Goal: Information Seeking & Learning: Learn about a topic

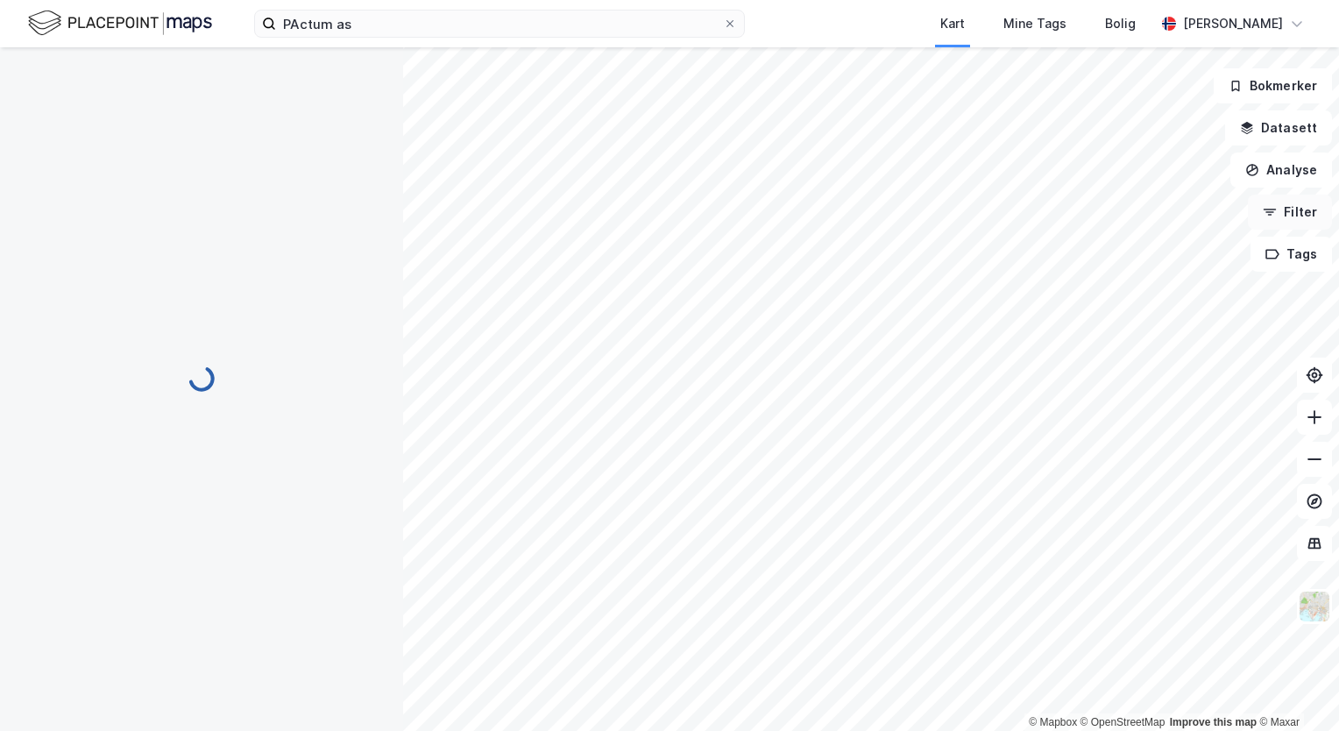
scroll to position [4, 0]
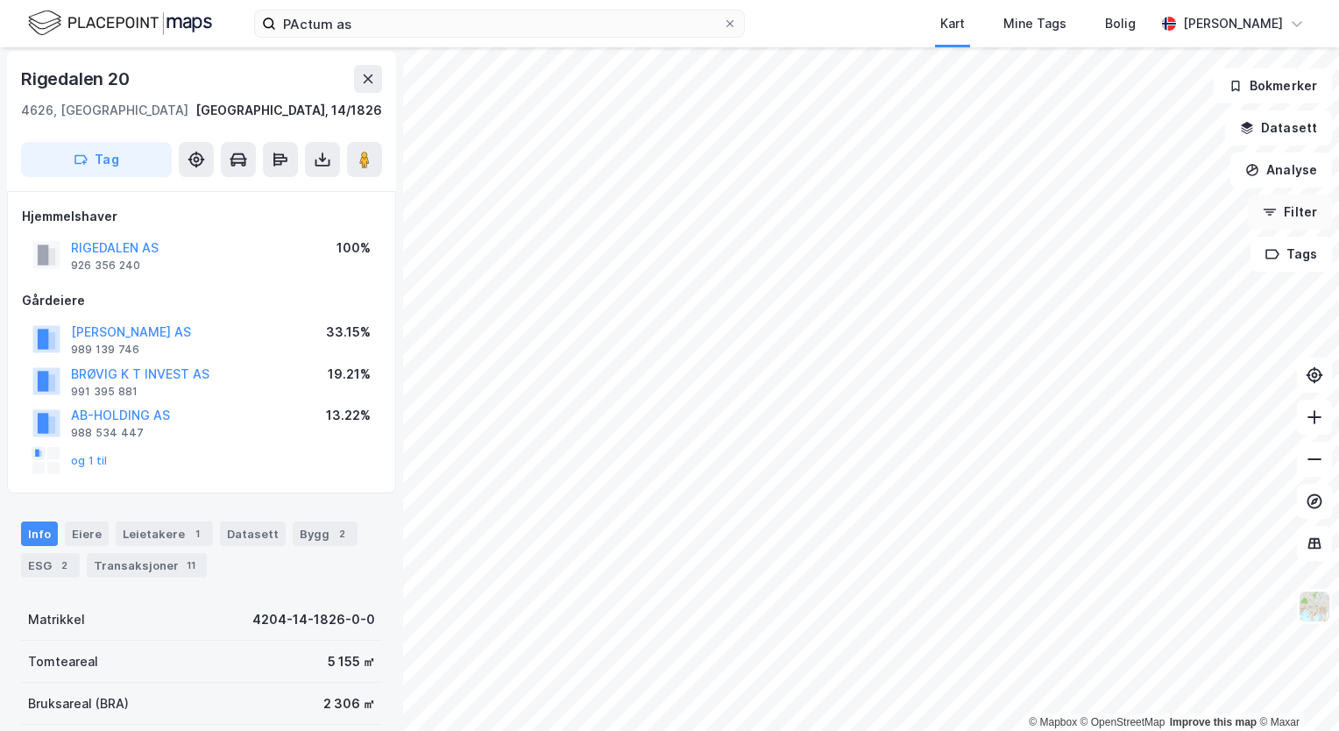
scroll to position [4, 0]
